Goal: Browse casually

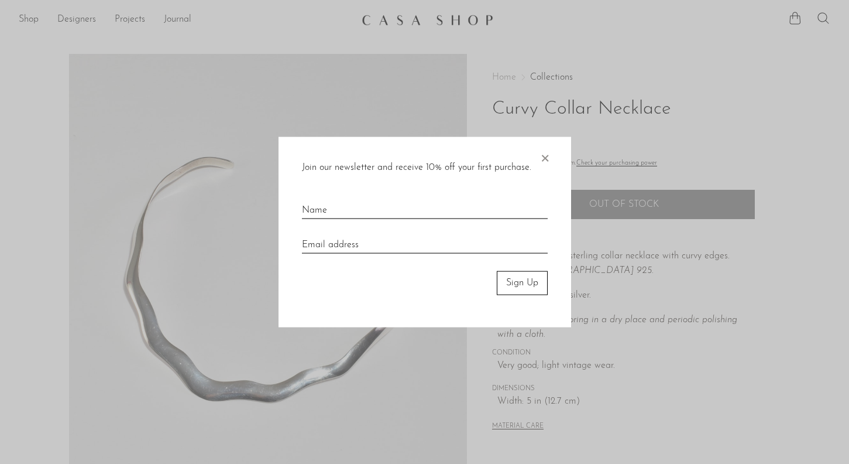
click at [543, 156] on span "×" at bounding box center [545, 155] width 12 height 37
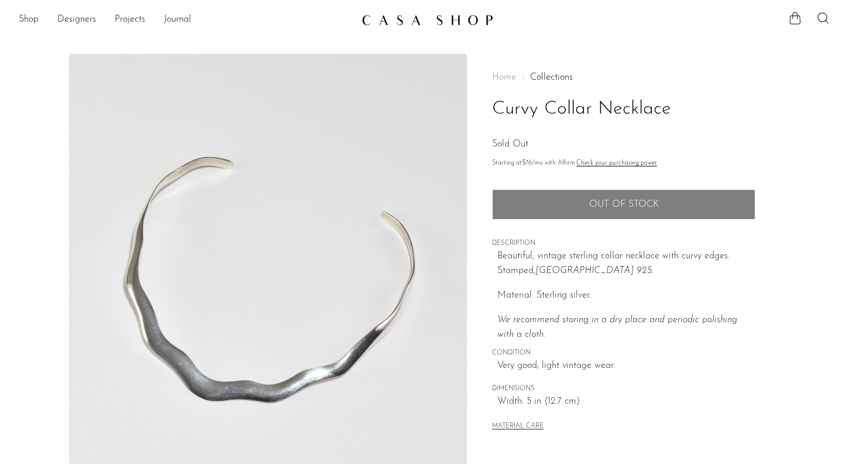
click at [475, 25] on img at bounding box center [428, 20] width 132 height 12
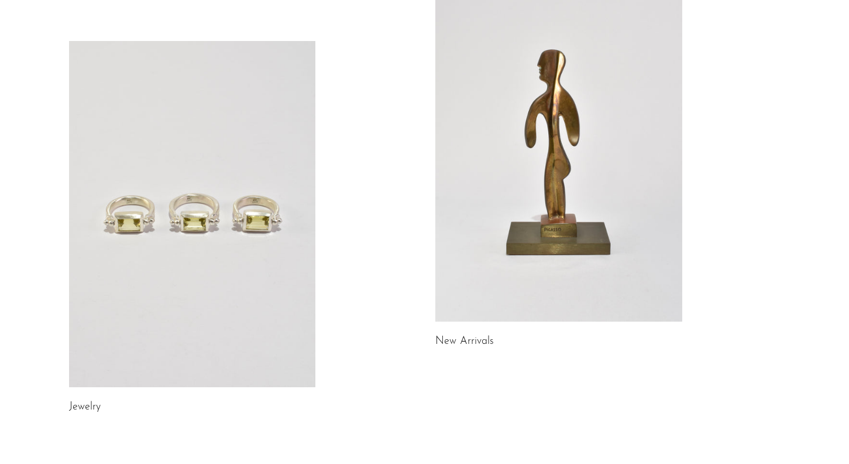
scroll to position [44, 0]
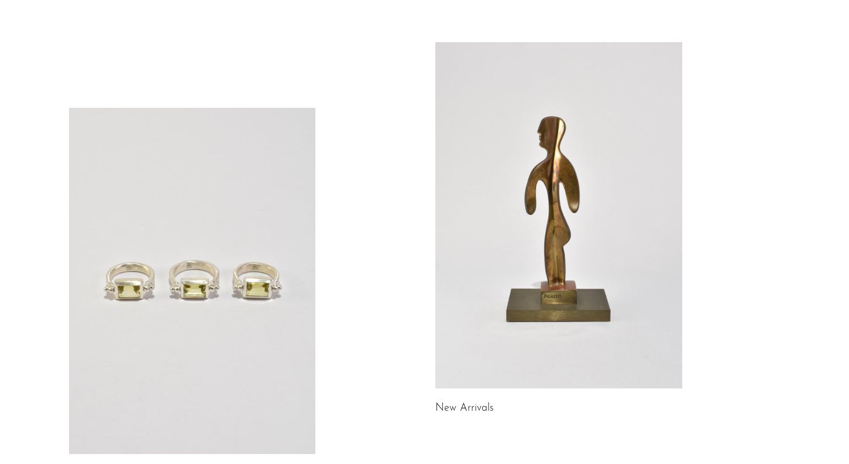
click at [572, 174] on link at bounding box center [559, 215] width 247 height 346
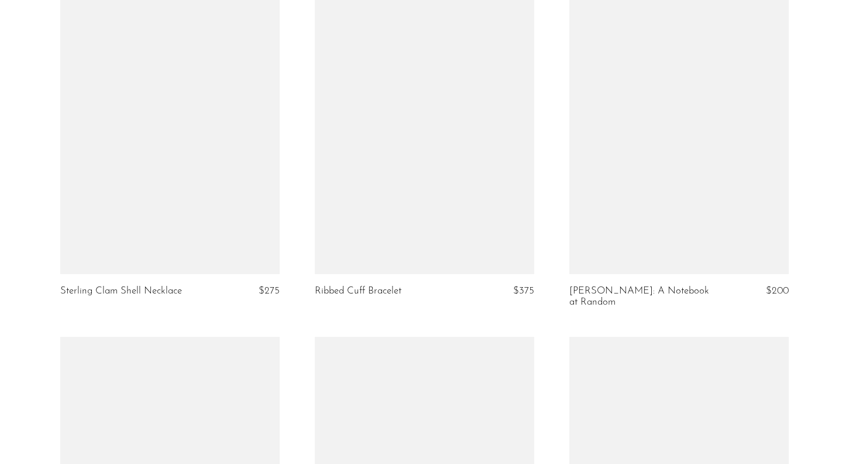
scroll to position [2951, 0]
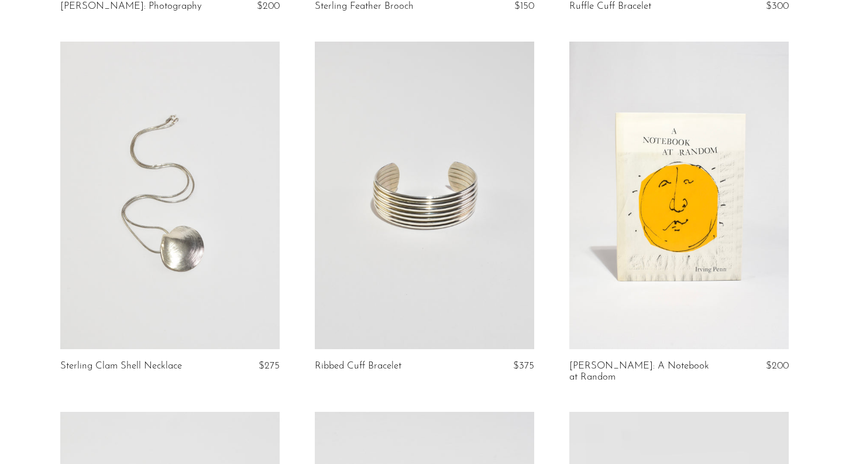
click at [177, 274] on link at bounding box center [170, 195] width 220 height 307
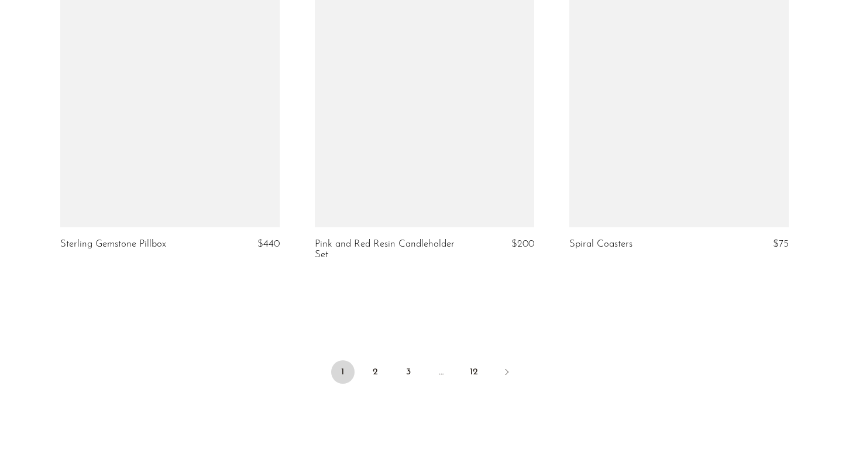
scroll to position [4185, 0]
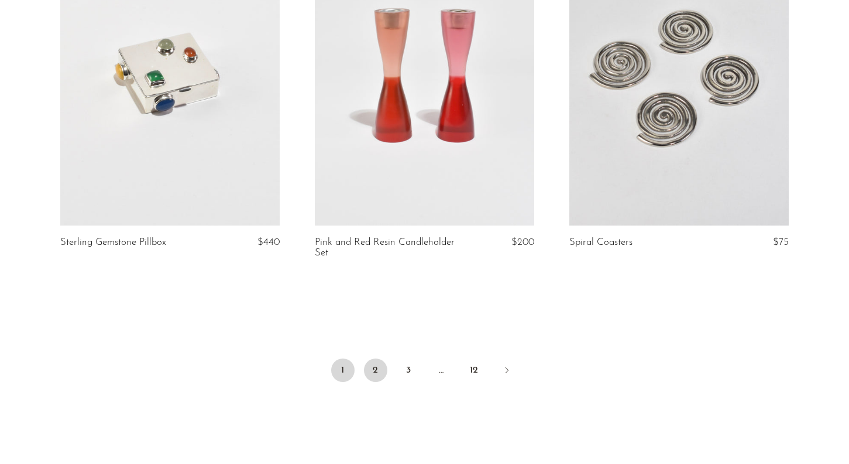
click at [379, 358] on link "2" at bounding box center [375, 369] width 23 height 23
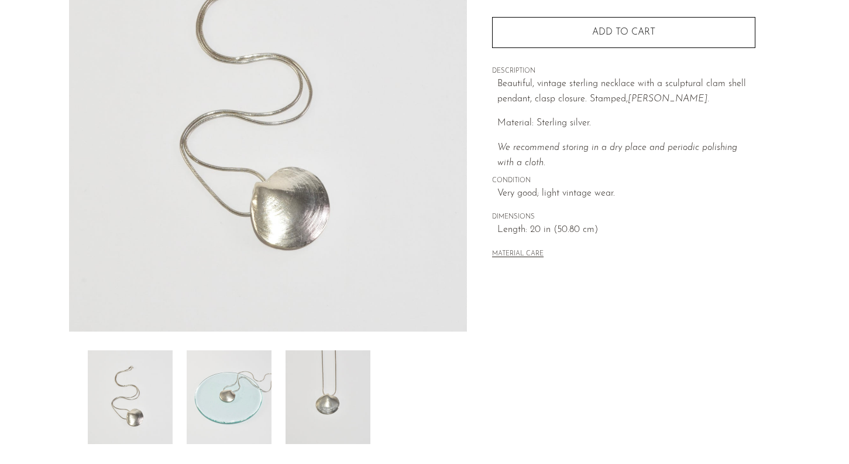
scroll to position [169, 0]
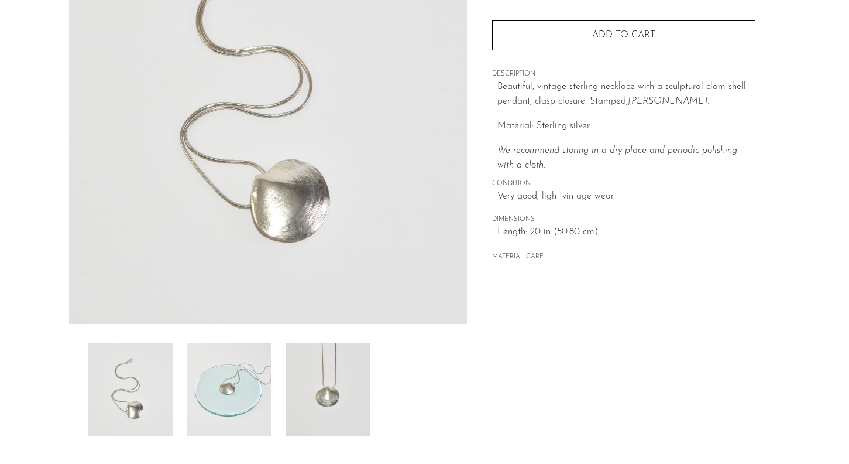
click at [198, 434] on img at bounding box center [229, 389] width 85 height 94
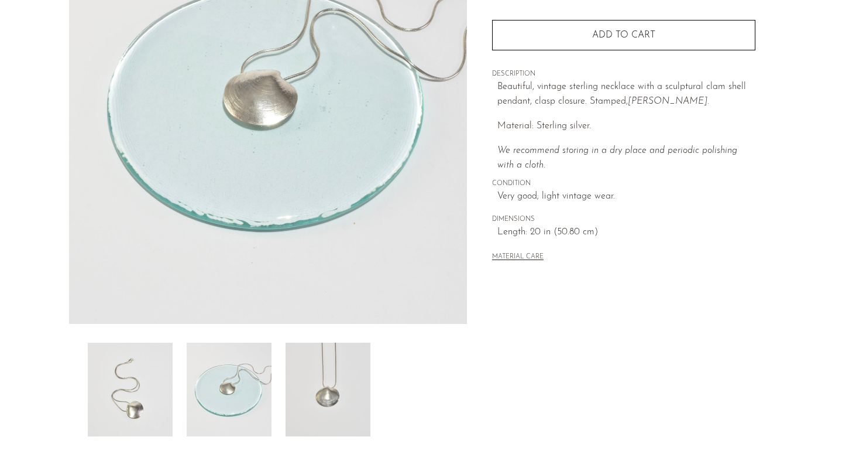
click at [368, 382] on img at bounding box center [328, 389] width 85 height 94
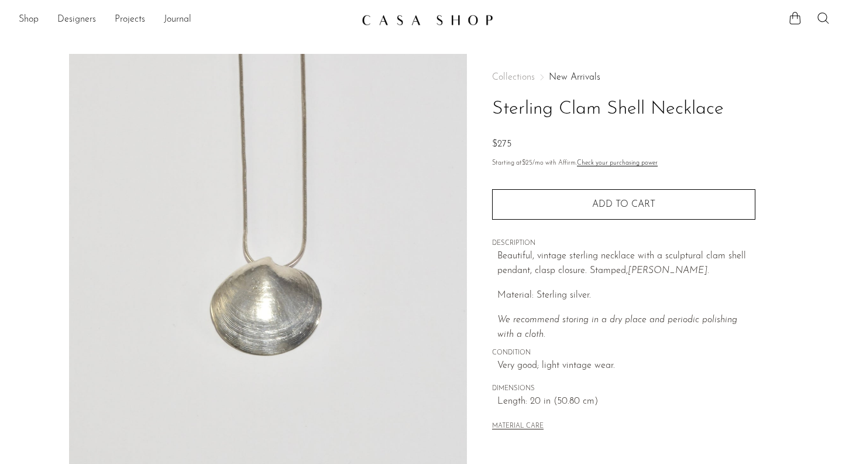
scroll to position [0, 0]
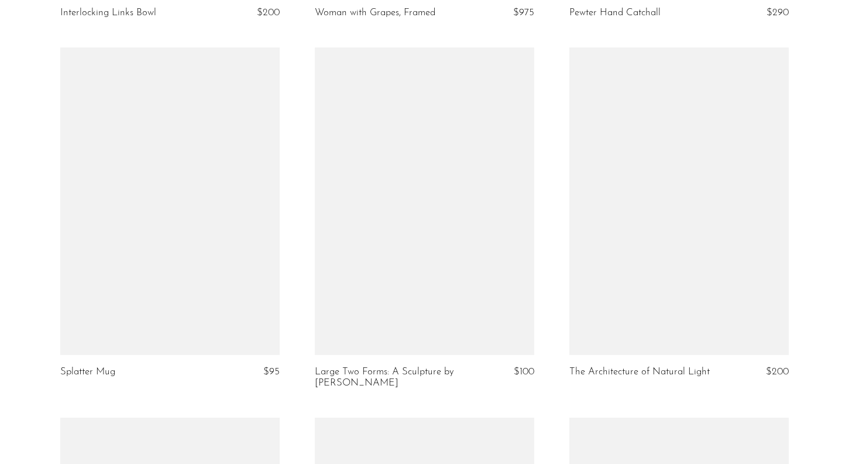
scroll to position [3395, 0]
